Goal: Complete application form

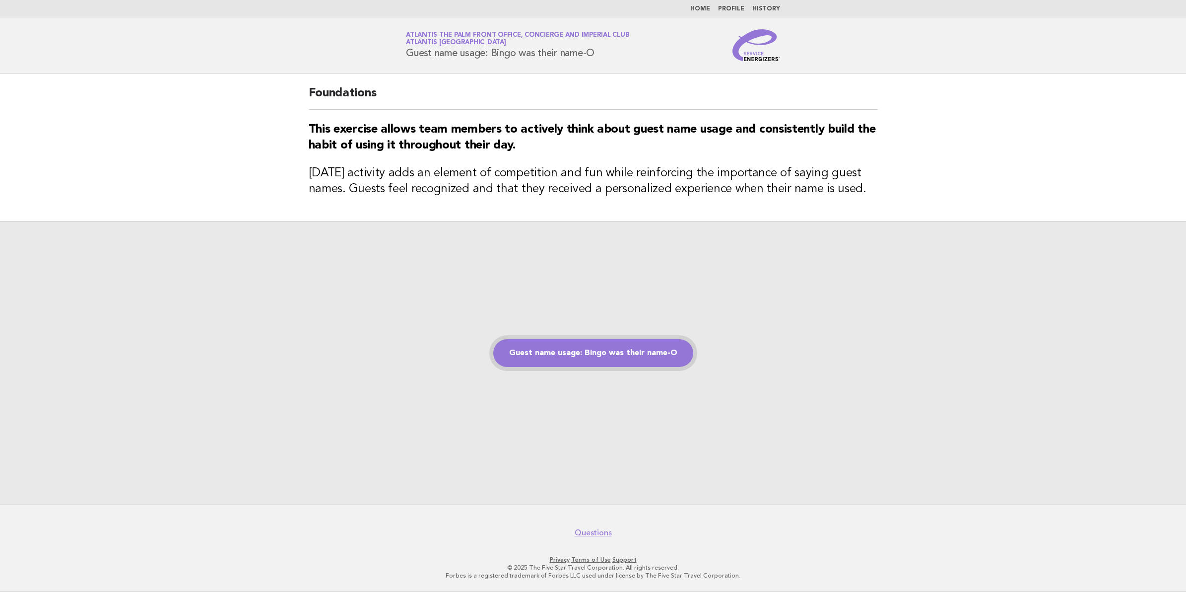
click at [625, 355] on link "Guest name usage: Bingo was their name-O" at bounding box center [593, 353] width 200 height 28
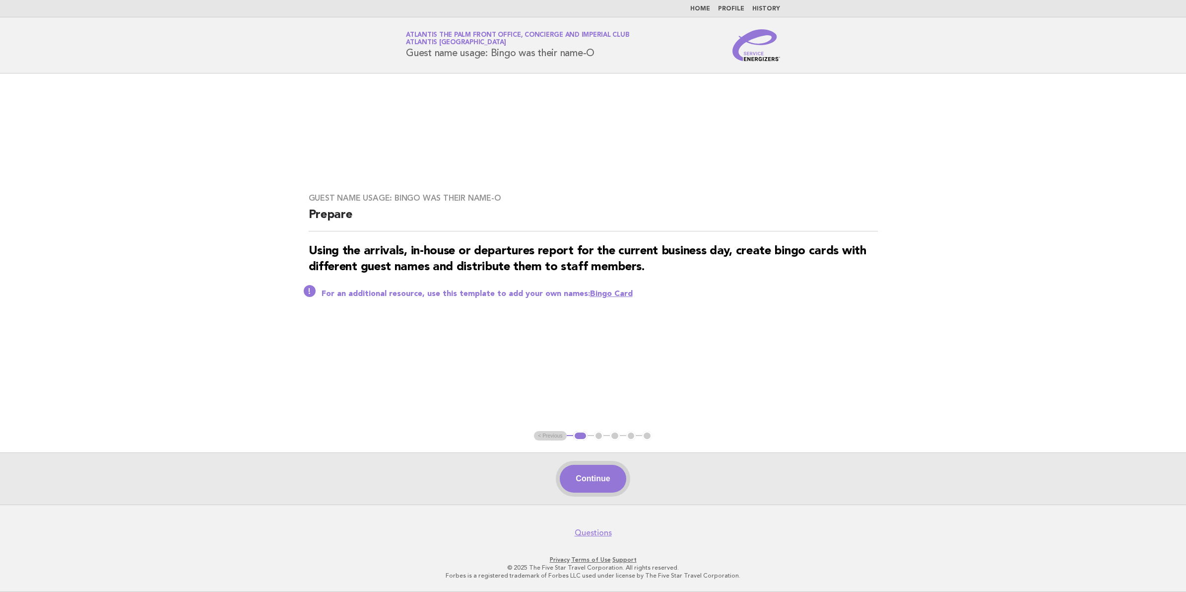
click at [601, 480] on button "Continue" at bounding box center [593, 478] width 66 height 28
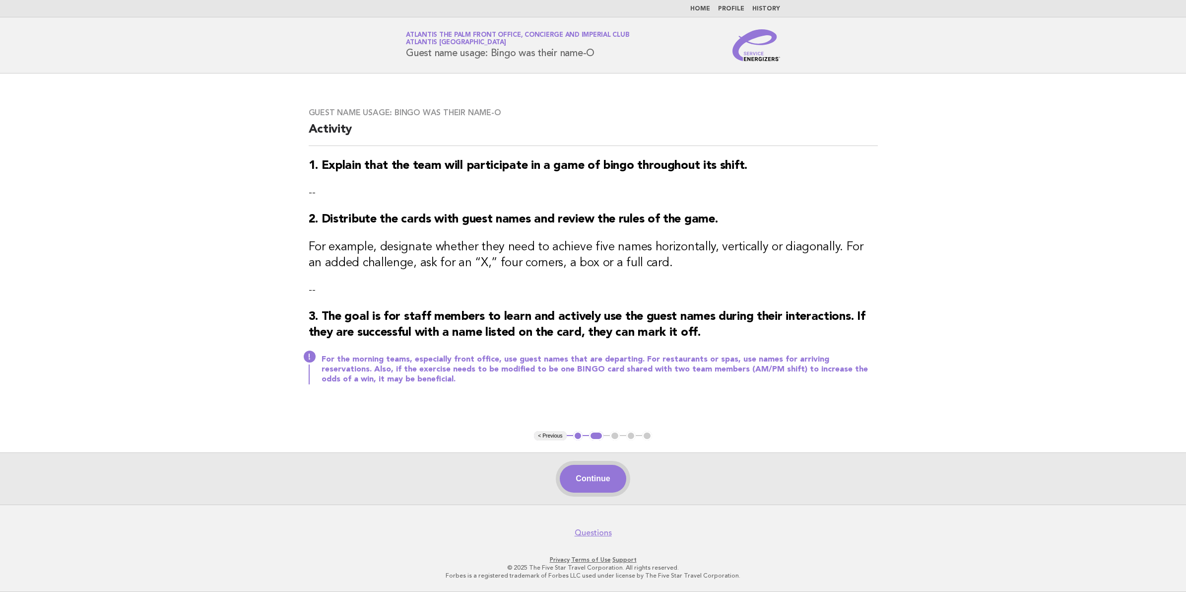
click at [576, 477] on button "Continue" at bounding box center [593, 478] width 66 height 28
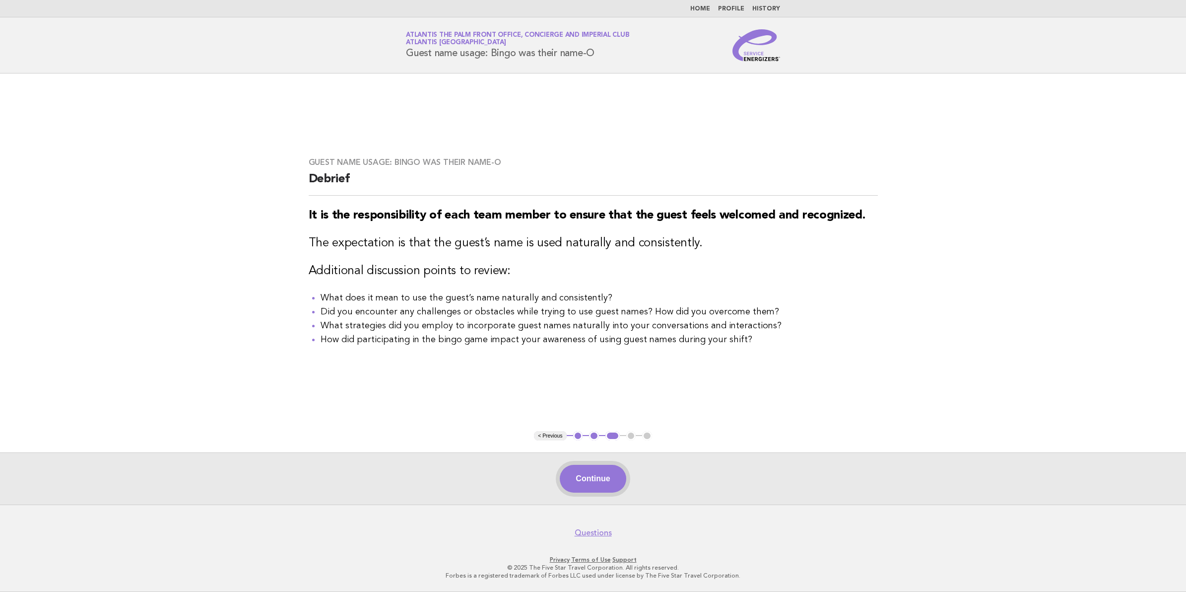
click at [589, 472] on button "Continue" at bounding box center [593, 478] width 66 height 28
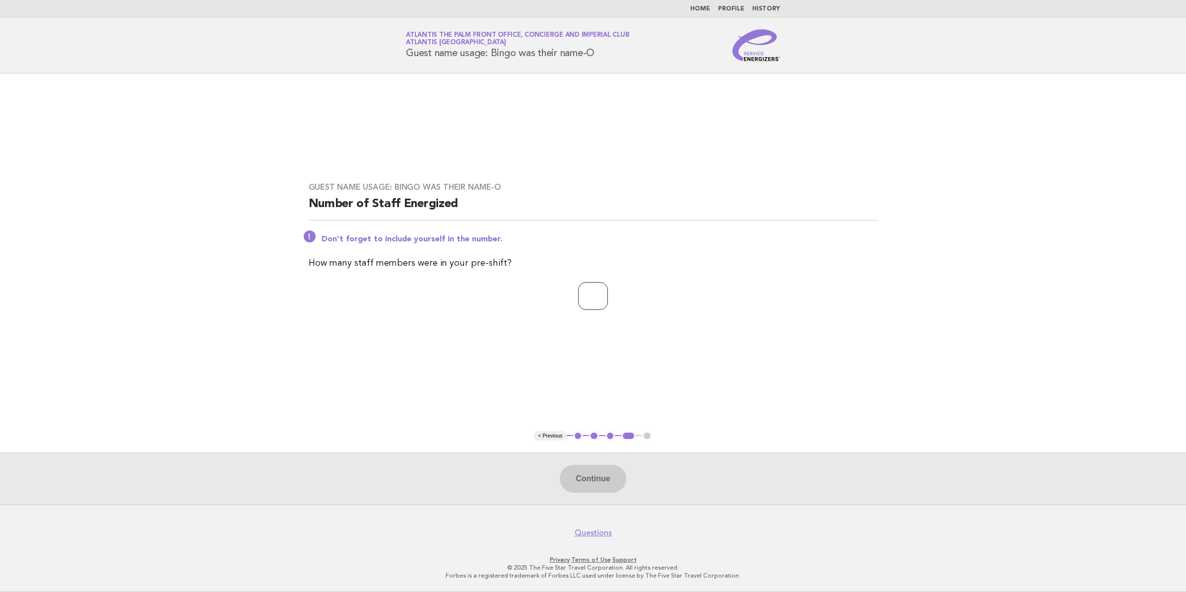
click at [587, 296] on input "number" at bounding box center [593, 296] width 30 height 28
type input "**"
click at [606, 479] on button "Continue" at bounding box center [593, 478] width 66 height 28
